Goal: Task Accomplishment & Management: Use online tool/utility

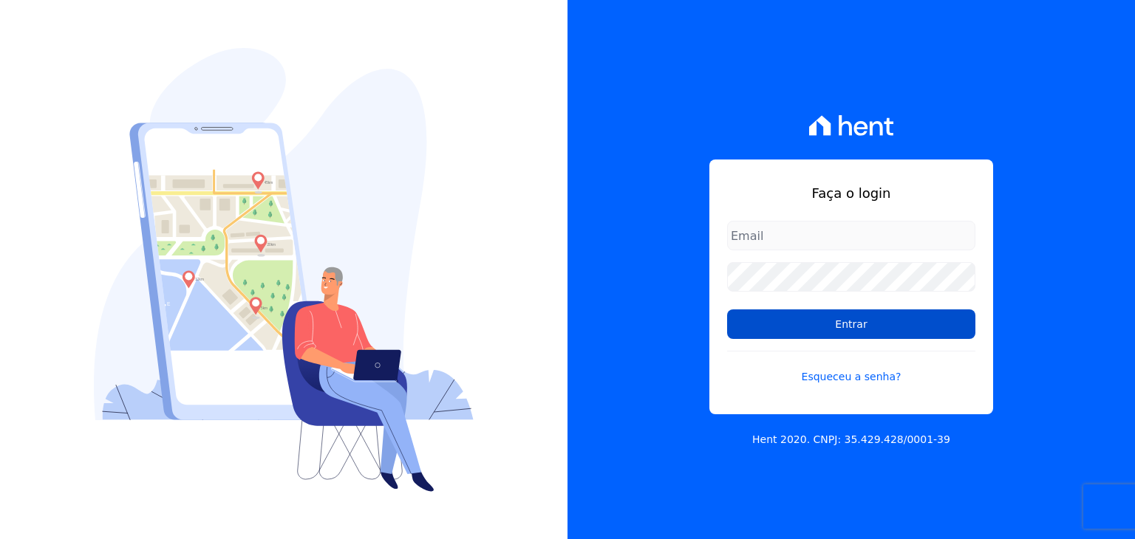
type input "[EMAIL_ADDRESS][DOMAIN_NAME]"
click at [848, 332] on input "Entrar" at bounding box center [851, 325] width 248 height 30
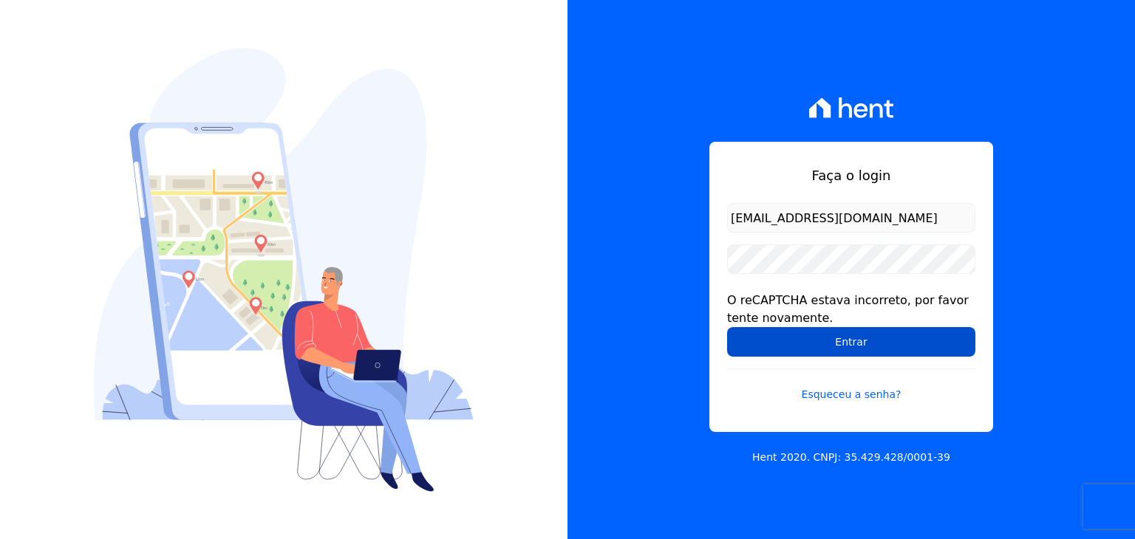
click at [756, 338] on input "Entrar" at bounding box center [851, 342] width 248 height 30
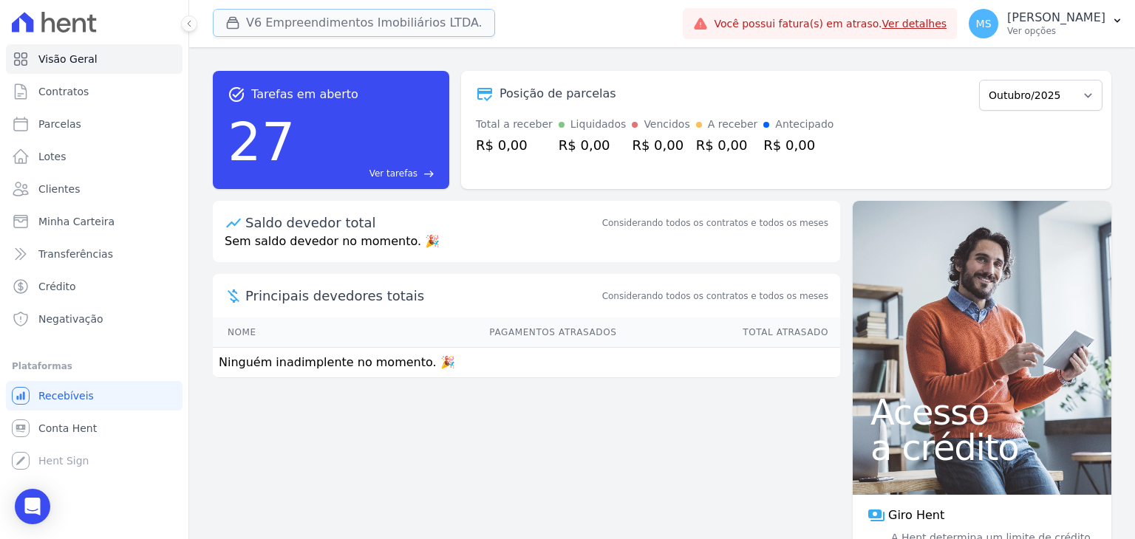
click at [318, 23] on button "V6 Empreendimentos Imobiliários LTDA." at bounding box center [354, 23] width 282 height 28
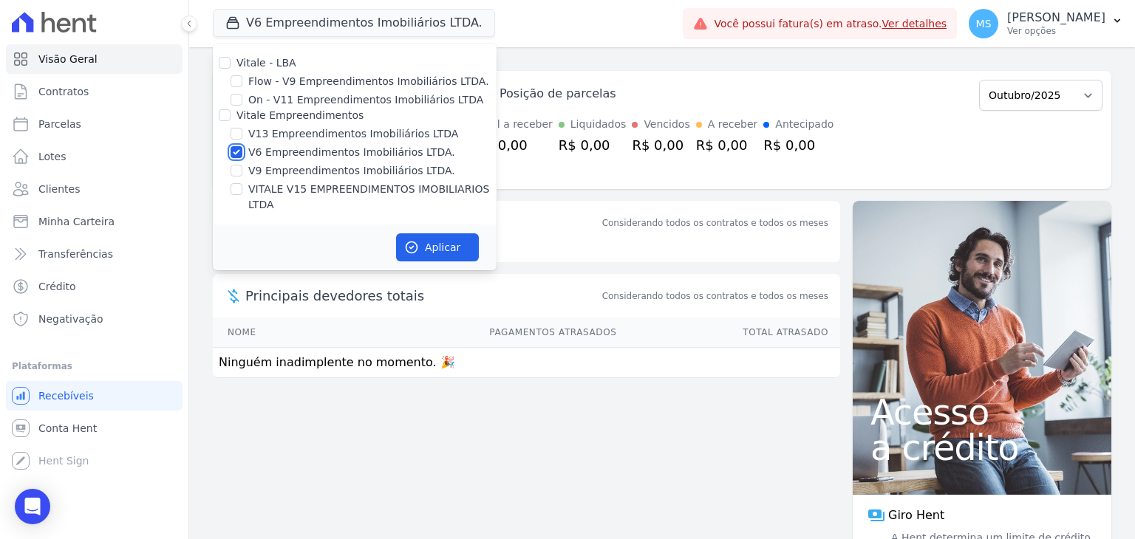
click at [236, 149] on input "V6 Empreendimentos Imobiliários LTDA." at bounding box center [236, 152] width 12 height 12
checkbox input "false"
click at [244, 133] on div "V13 Empreendimentos Imobiliários LTDA" at bounding box center [355, 134] width 284 height 16
click at [233, 133] on input "V13 Empreendimentos Imobiliários LTDA" at bounding box center [236, 134] width 12 height 12
checkbox input "true"
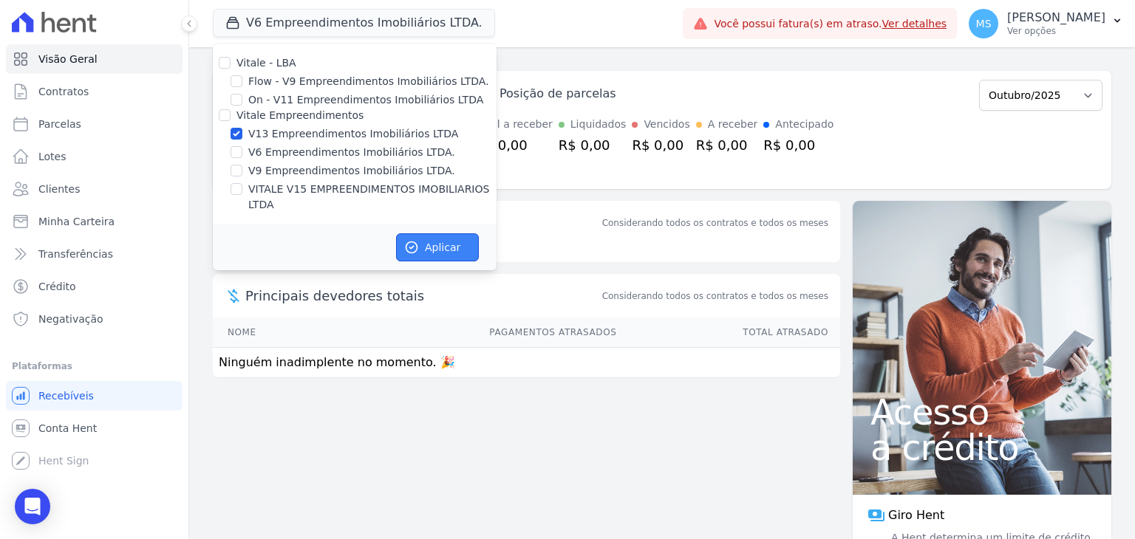
click at [419, 235] on button "Aplicar" at bounding box center [437, 247] width 83 height 28
click at [71, 191] on span "Clientes" at bounding box center [58, 189] width 41 height 15
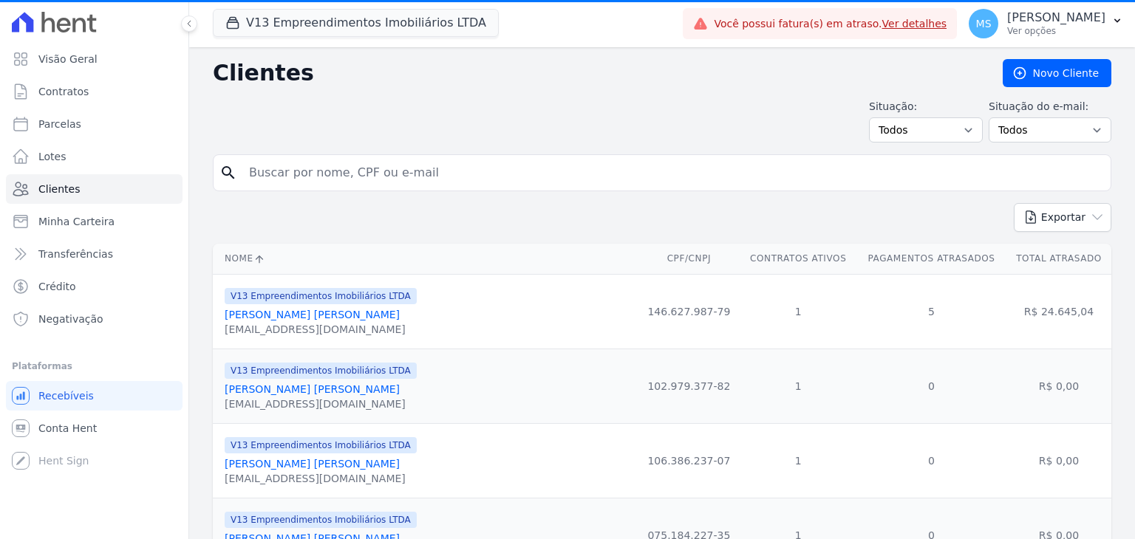
click at [281, 180] on input "search" at bounding box center [672, 173] width 864 height 30
type input "o"
type input "patricia"
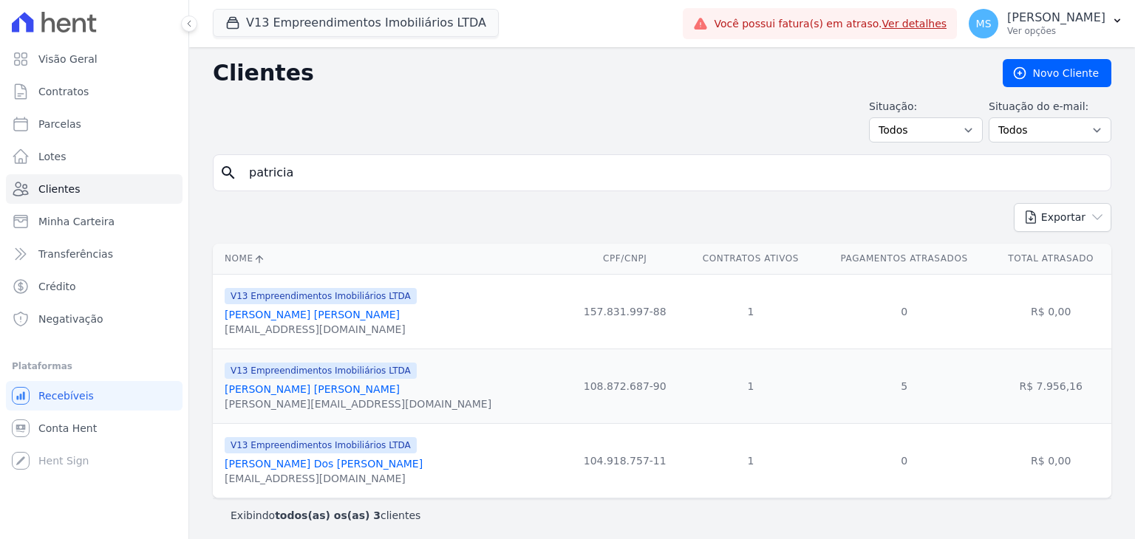
click at [290, 388] on link "Patrícia Alcantara Borges Da Fonseca" at bounding box center [312, 389] width 175 height 12
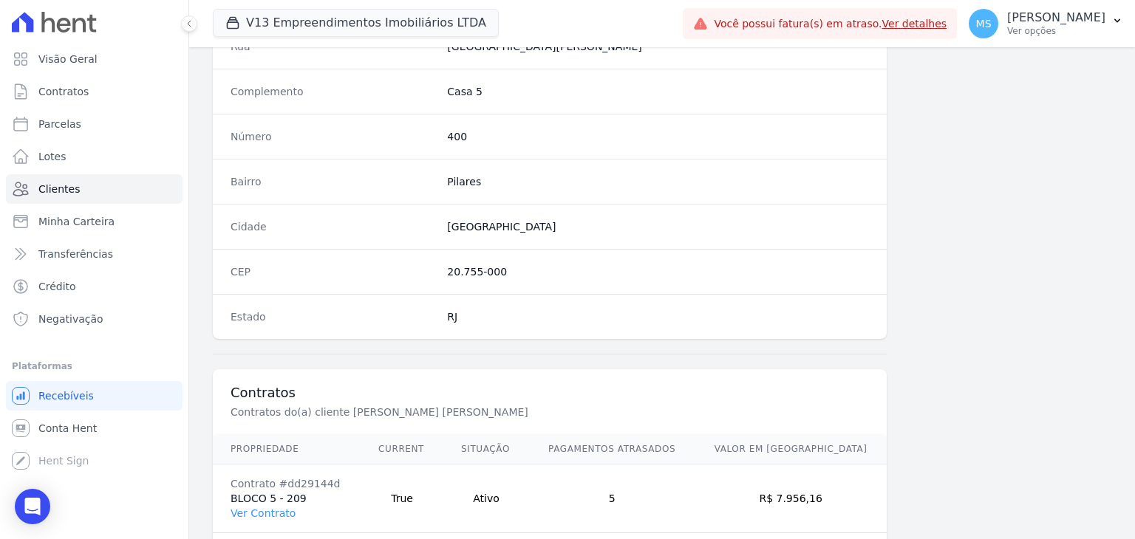
scroll to position [838, 0]
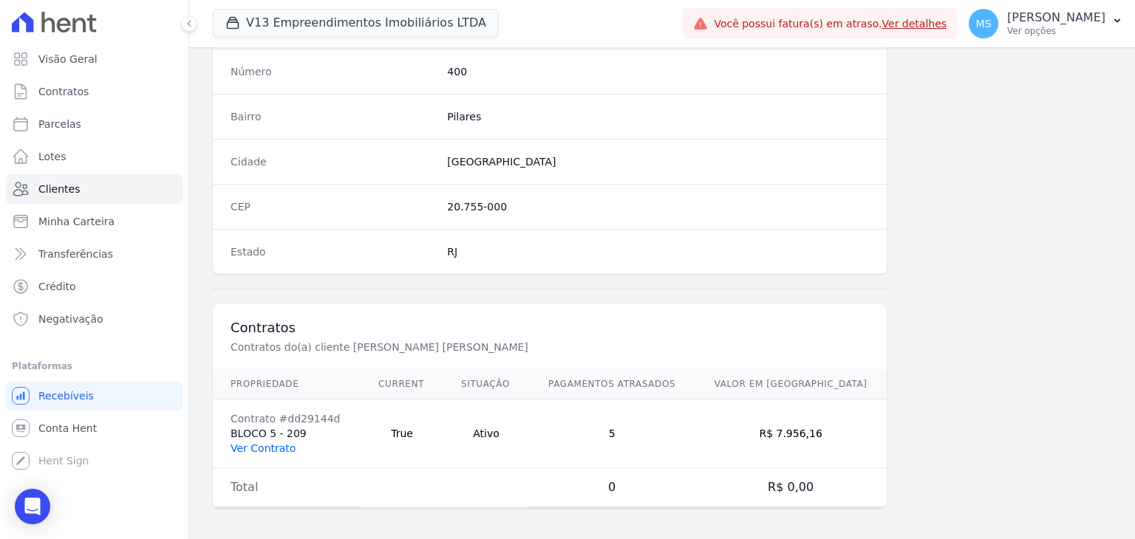
click at [254, 444] on link "Ver Contrato" at bounding box center [262, 448] width 65 height 12
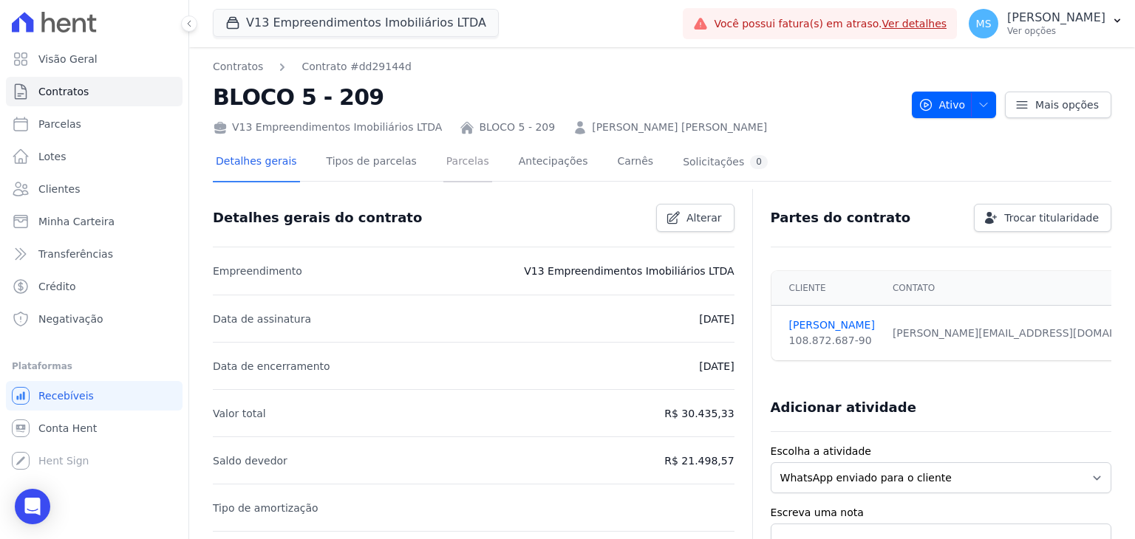
click at [454, 160] on link "Parcelas" at bounding box center [467, 162] width 49 height 39
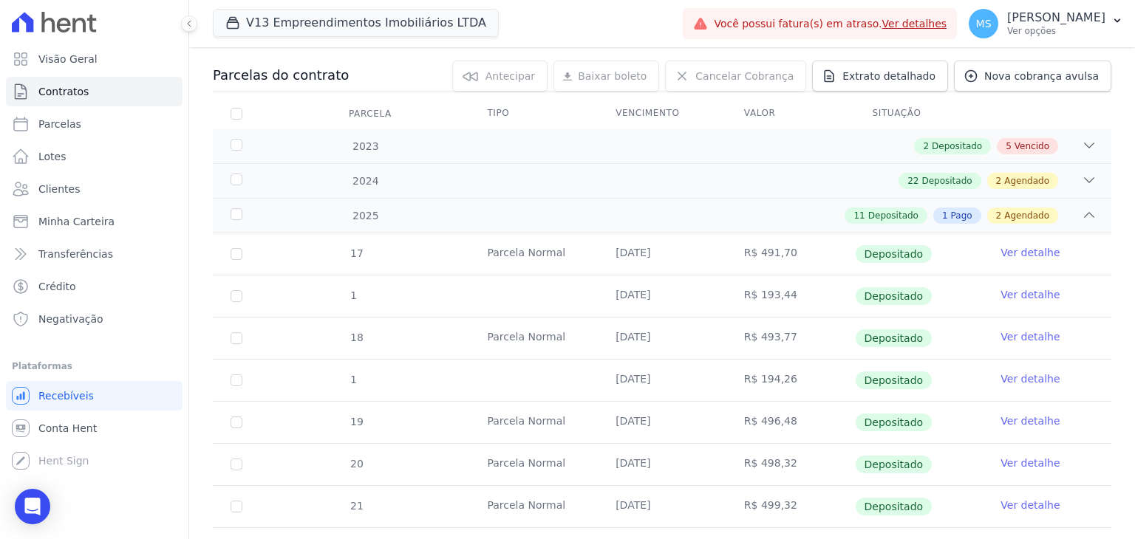
scroll to position [29, 0]
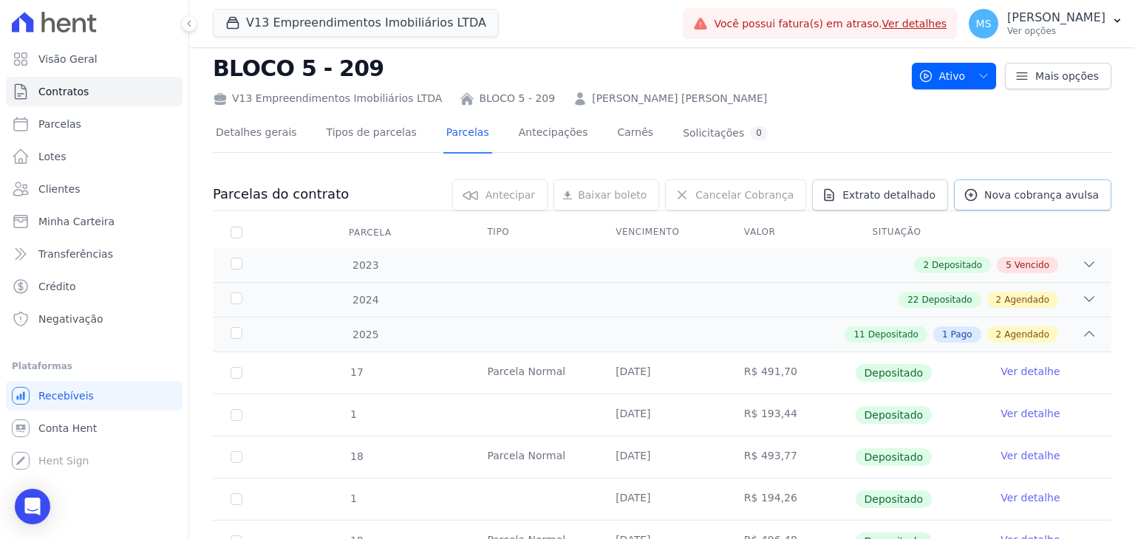
click at [1044, 205] on link "Nova cobrança avulsa" at bounding box center [1032, 194] width 157 height 31
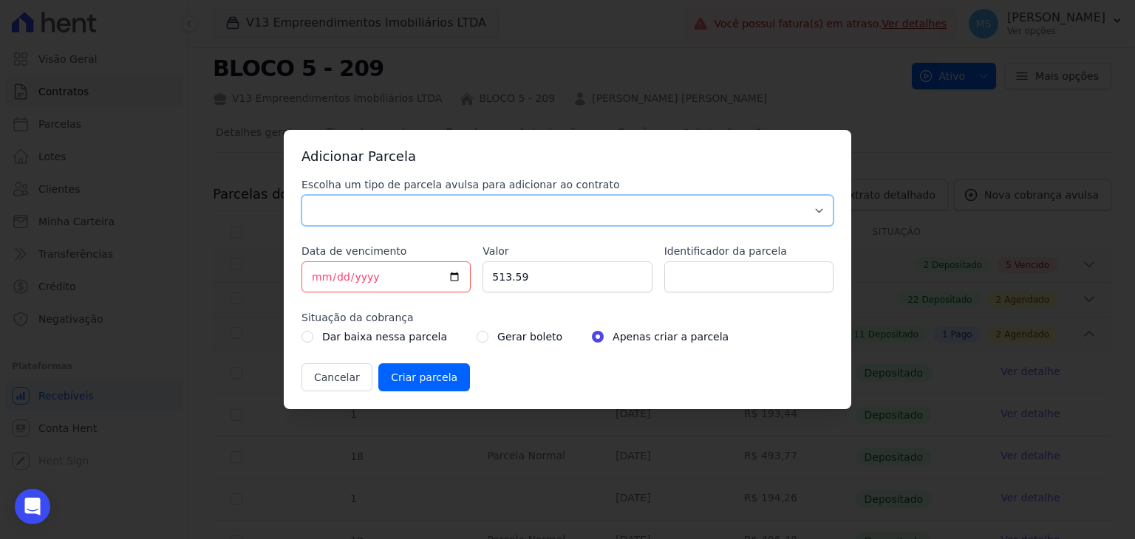
click at [358, 202] on select "Parcela Normal Sinal Caução Intercalada Chaves Pré Chaves Pós Chaves Taxas Quit…" at bounding box center [567, 210] width 532 height 31
select select "others"
click at [301, 195] on select "Parcela Normal Sinal Caução Intercalada Chaves Pré Chaves Pós Chaves Taxas Quit…" at bounding box center [567, 210] width 532 height 31
click at [315, 281] on input "2025-10-07" at bounding box center [385, 276] width 169 height 31
type input "2025-10-31"
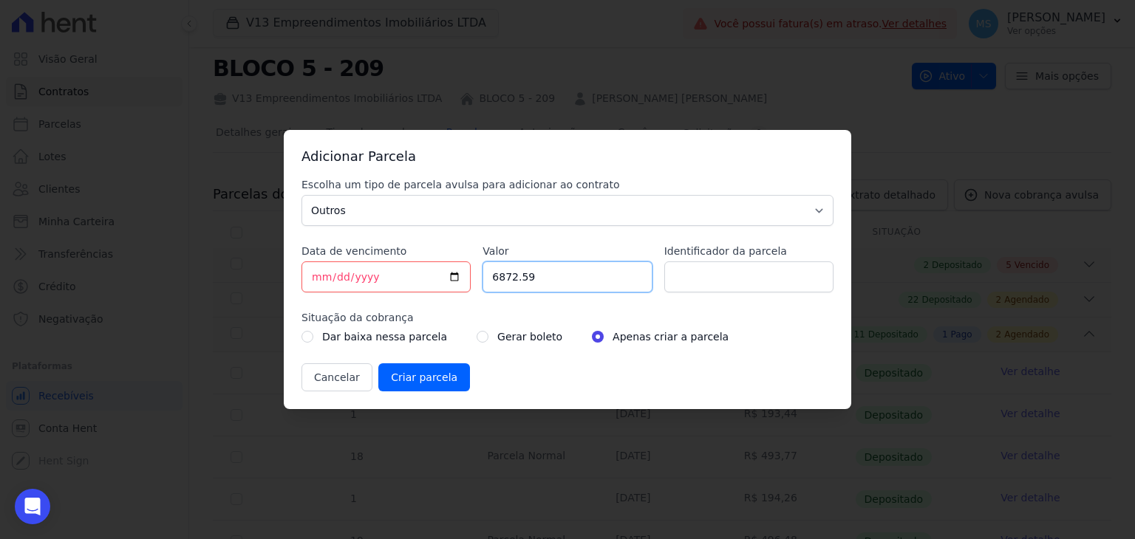
type input "6872.59"
type input "BOLETO AVULSO - ANTECIPAÇÃO -"
click at [476, 340] on input "radio" at bounding box center [482, 337] width 12 height 12
radio input "true"
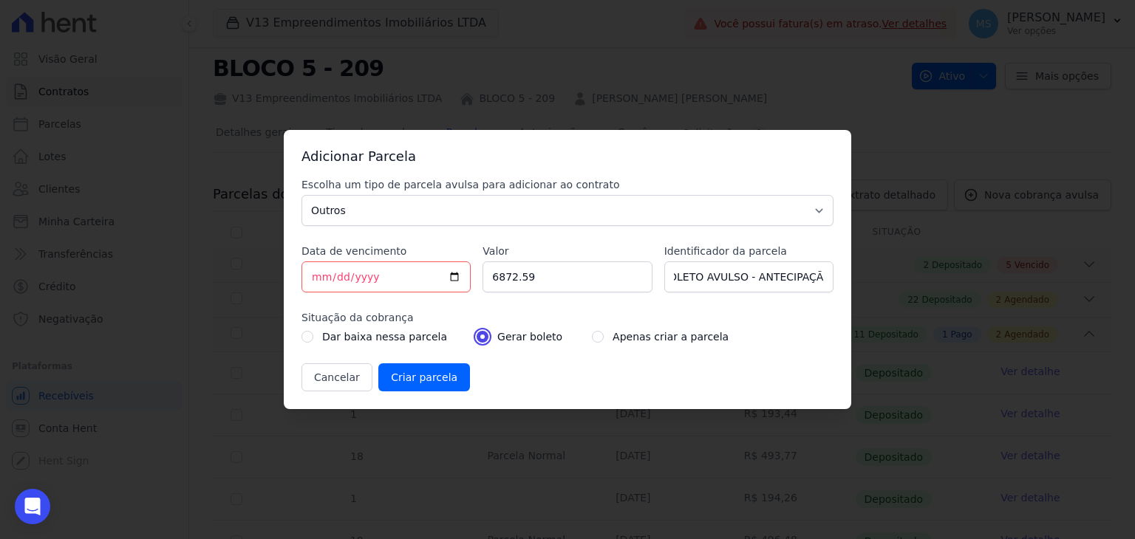
scroll to position [0, 0]
drag, startPoint x: 820, startPoint y: 275, endPoint x: 841, endPoint y: 274, distance: 21.4
click at [820, 275] on input "BOLETO AVULSO - ANTECIPAÇÃO -" at bounding box center [748, 276] width 169 height 31
click at [821, 277] on input "BOLETO AVULSO - ANTECIPAÇÃO 174674-" at bounding box center [748, 276] width 169 height 31
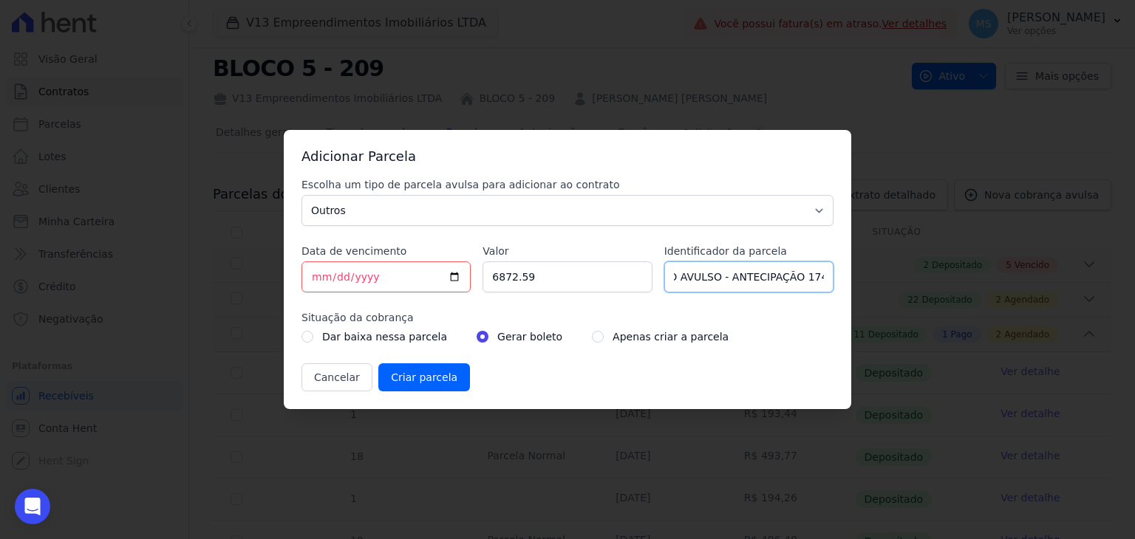
type input "BOLETO AVULSO - ANTECIPAÇÃO 174674"
click at [433, 370] on input "Criar parcela" at bounding box center [424, 377] width 92 height 28
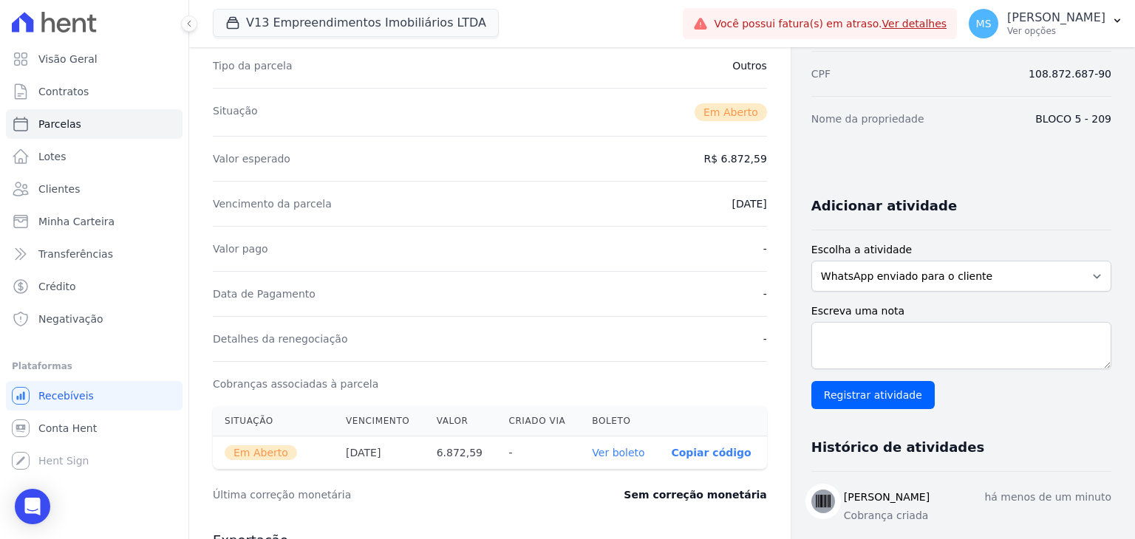
scroll to position [369, 0]
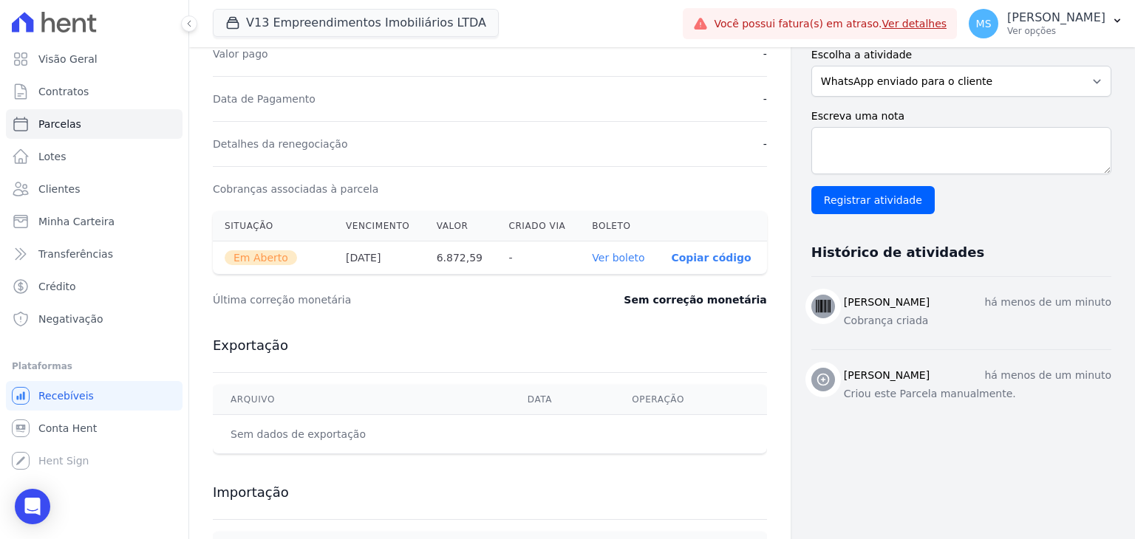
click at [613, 259] on link "Ver boleto" at bounding box center [618, 258] width 52 height 12
